Goal: Task Accomplishment & Management: Use online tool/utility

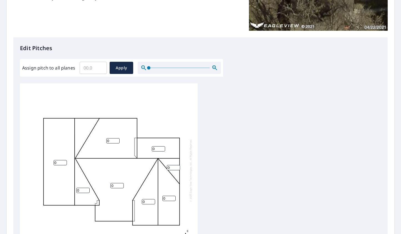
scroll to position [112, 0]
click at [112, 142] on input "0" at bounding box center [112, 140] width 13 height 5
type input "5"
click at [57, 162] on input "0" at bounding box center [60, 162] width 13 height 5
type input "4"
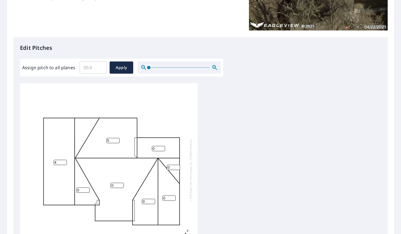
click at [115, 186] on input "0" at bounding box center [116, 185] width 13 height 5
type input "6"
click at [109, 140] on input "5" at bounding box center [112, 140] width 13 height 5
type input "6"
click at [158, 149] on input "0" at bounding box center [158, 148] width 13 height 5
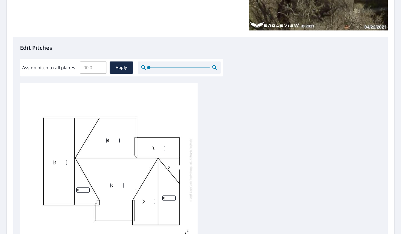
type input "8"
click at [82, 190] on input "0" at bounding box center [82, 190] width 13 height 5
type input "8"
click at [147, 202] on input "0" at bounding box center [148, 201] width 13 height 5
type input "8"
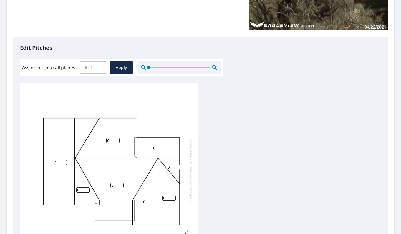
click at [167, 199] on input "0" at bounding box center [168, 198] width 13 height 5
type input "8"
click at [118, 67] on span "Apply" at bounding box center [121, 67] width 15 height 7
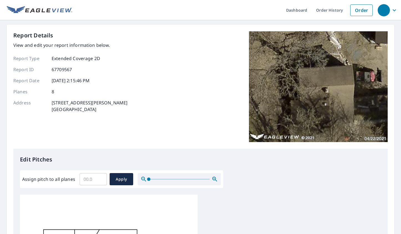
scroll to position [0, 0]
click at [119, 183] on button "Apply" at bounding box center [122, 179] width 24 height 12
click at [130, 178] on button "Apply" at bounding box center [122, 179] width 24 height 12
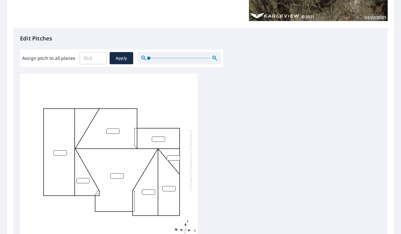
scroll to position [122, 0]
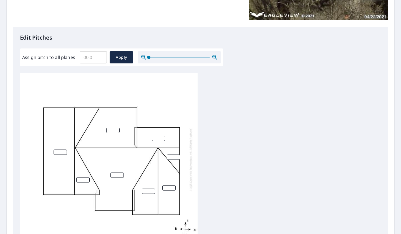
click at [112, 130] on input "number" at bounding box center [112, 130] width 13 height 5
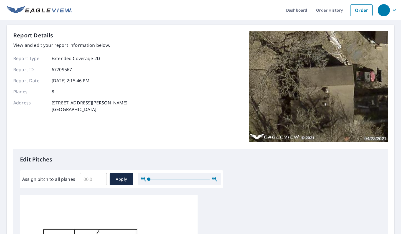
scroll to position [0, 0]
click at [391, 8] on icon "button" at bounding box center [394, 10] width 7 height 7
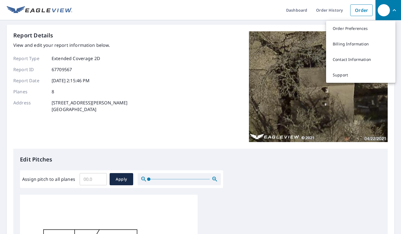
click at [184, 53] on div "Report Details View and edit your report information below. Report Type Extende…" at bounding box center [200, 90] width 374 height 118
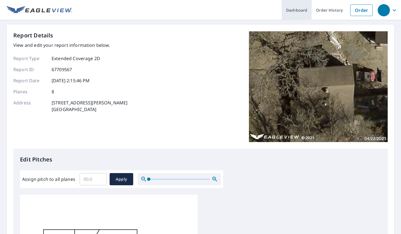
click at [293, 11] on link "Dashboard" at bounding box center [296, 10] width 30 height 20
click at [87, 180] on input "Assign pitch to all planes" at bounding box center [93, 180] width 27 height 16
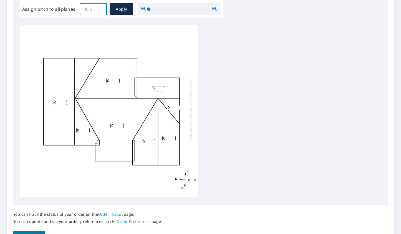
scroll to position [174, 0]
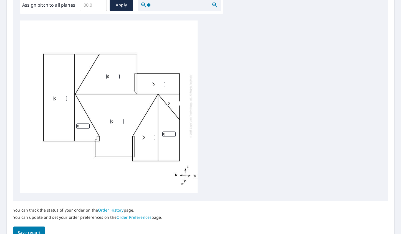
click at [58, 96] on input "0" at bounding box center [60, 98] width 13 height 5
type input "4"
click at [81, 124] on input "0" at bounding box center [82, 126] width 13 height 5
type input "8"
click at [113, 74] on input "0" at bounding box center [112, 76] width 13 height 5
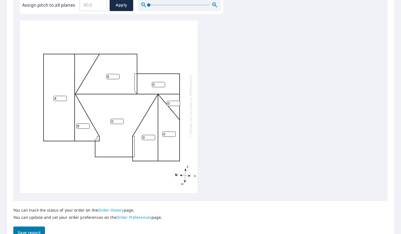
type input "6"
click at [157, 82] on input "0" at bounding box center [158, 84] width 13 height 5
type input "8"
click at [113, 119] on input "0" at bounding box center [116, 121] width 13 height 5
type input "6"
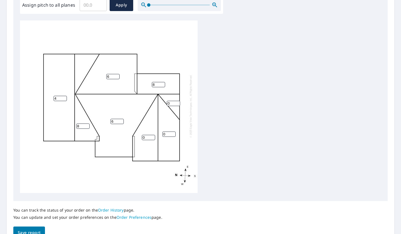
click at [173, 101] on input "0" at bounding box center [173, 103] width 13 height 5
type input "6"
click at [167, 132] on input "0" at bounding box center [168, 134] width 13 height 5
type input "8"
click at [148, 135] on input "0" at bounding box center [148, 137] width 13 height 5
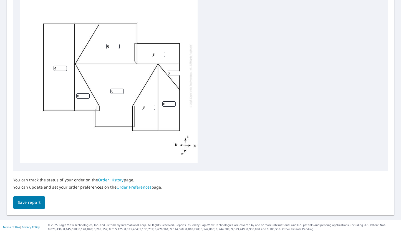
scroll to position [204, 0]
type input "8"
click at [32, 205] on span "Save report" at bounding box center [29, 203] width 23 height 7
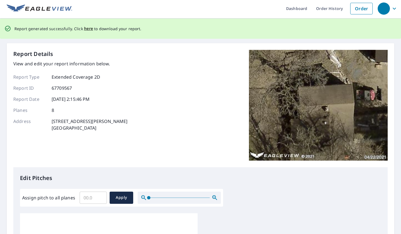
scroll to position [0, 0]
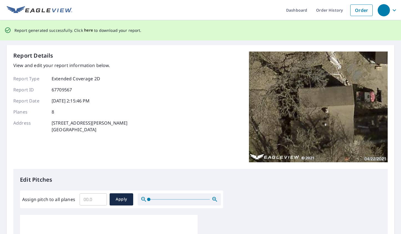
click at [87, 30] on span "here" at bounding box center [88, 30] width 9 height 7
